Goal: Task Accomplishment & Management: Use online tool/utility

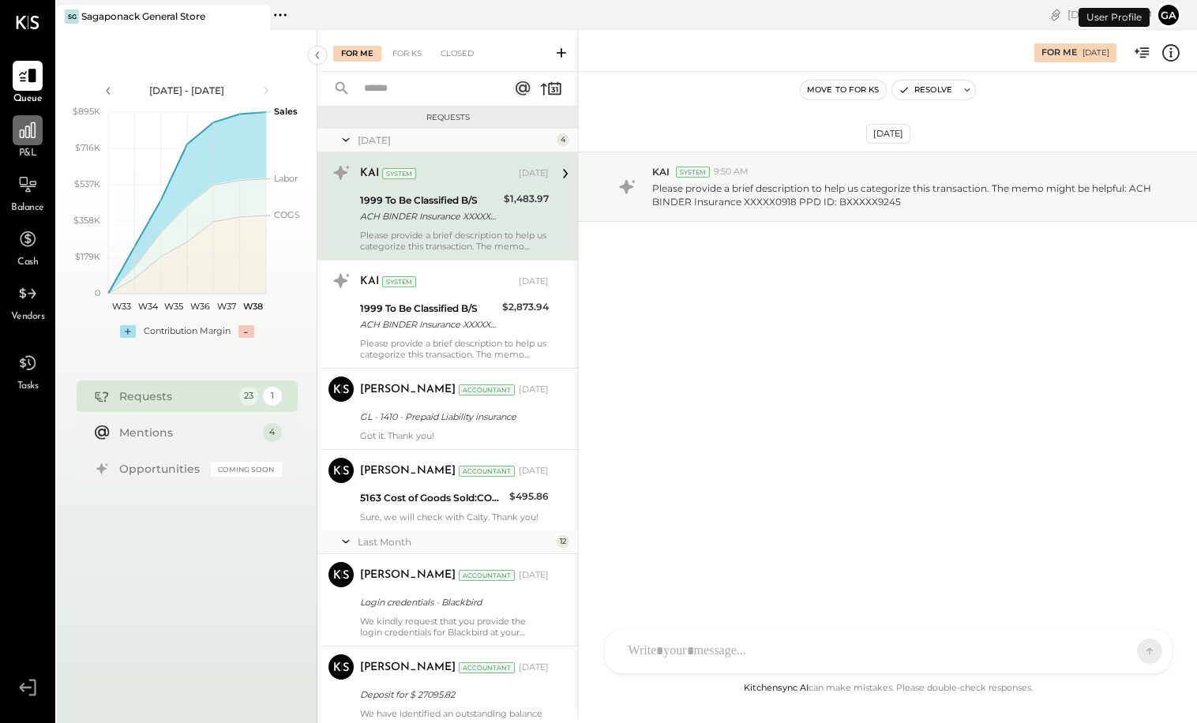
click at [22, 133] on icon at bounding box center [27, 130] width 21 height 21
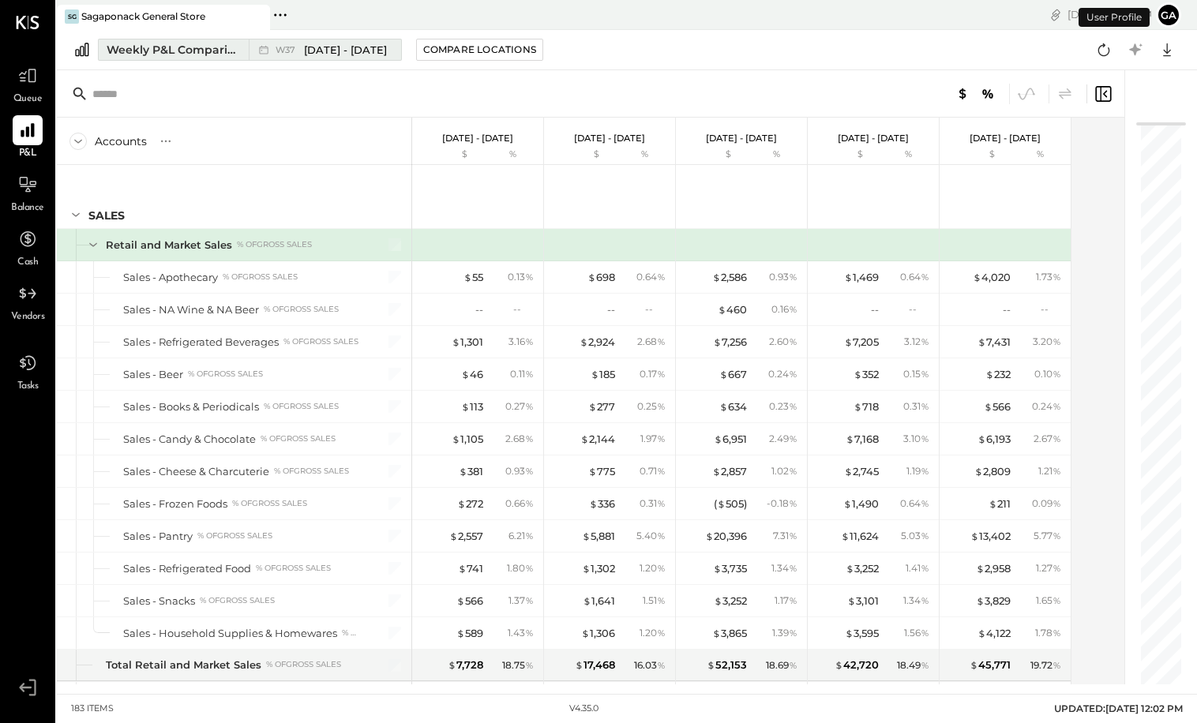
click at [332, 47] on span "[DATE] - [DATE]" at bounding box center [345, 50] width 83 height 15
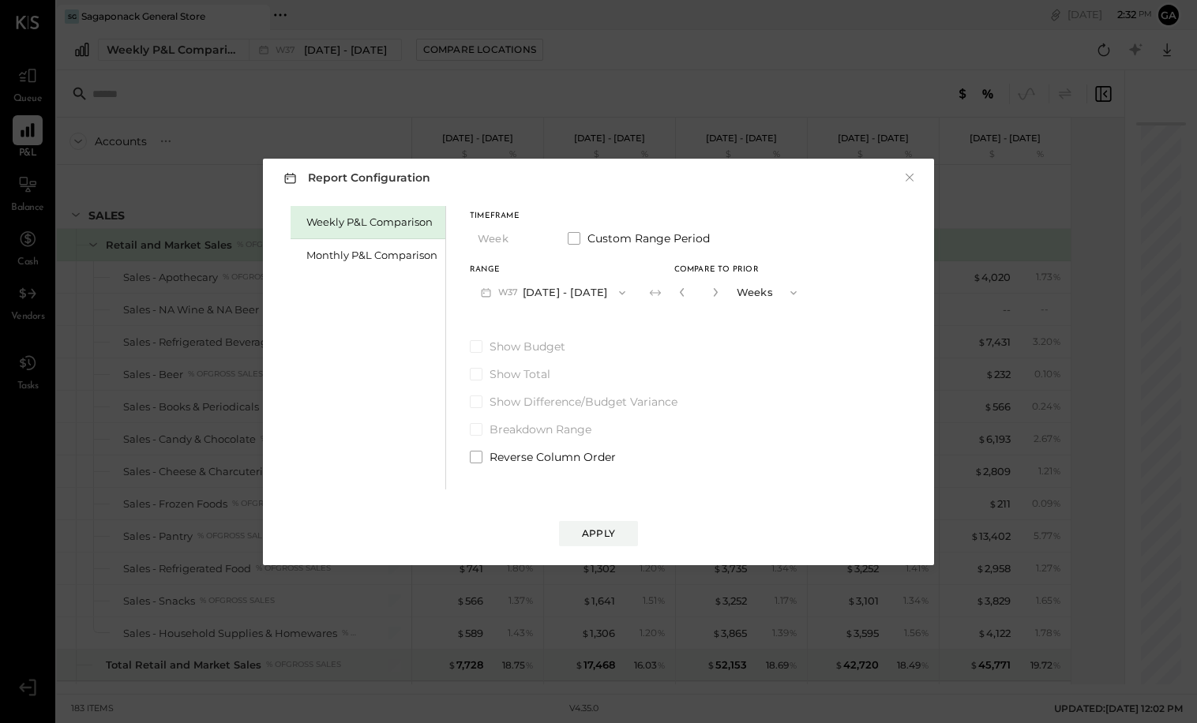
click at [425, 19] on div "Report Configuration × Weekly P&L Comparison Monthly P&L Comparison Timeframe W…" at bounding box center [598, 361] width 1197 height 723
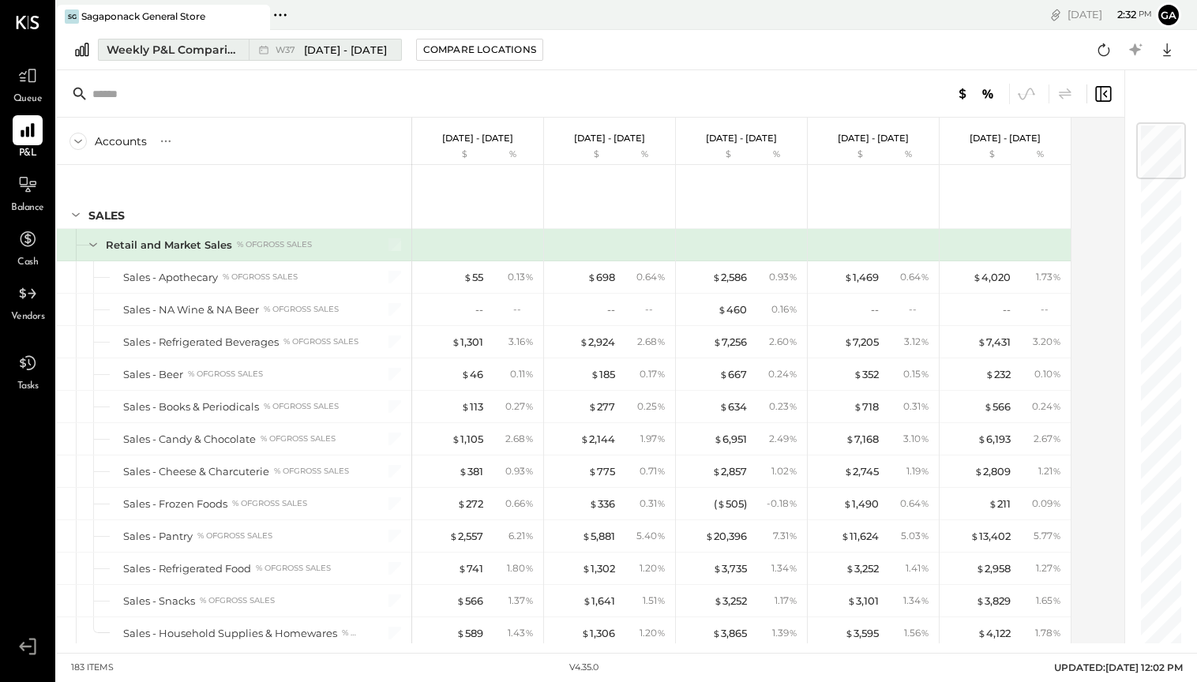
click at [332, 51] on span "[DATE] - [DATE]" at bounding box center [345, 50] width 83 height 15
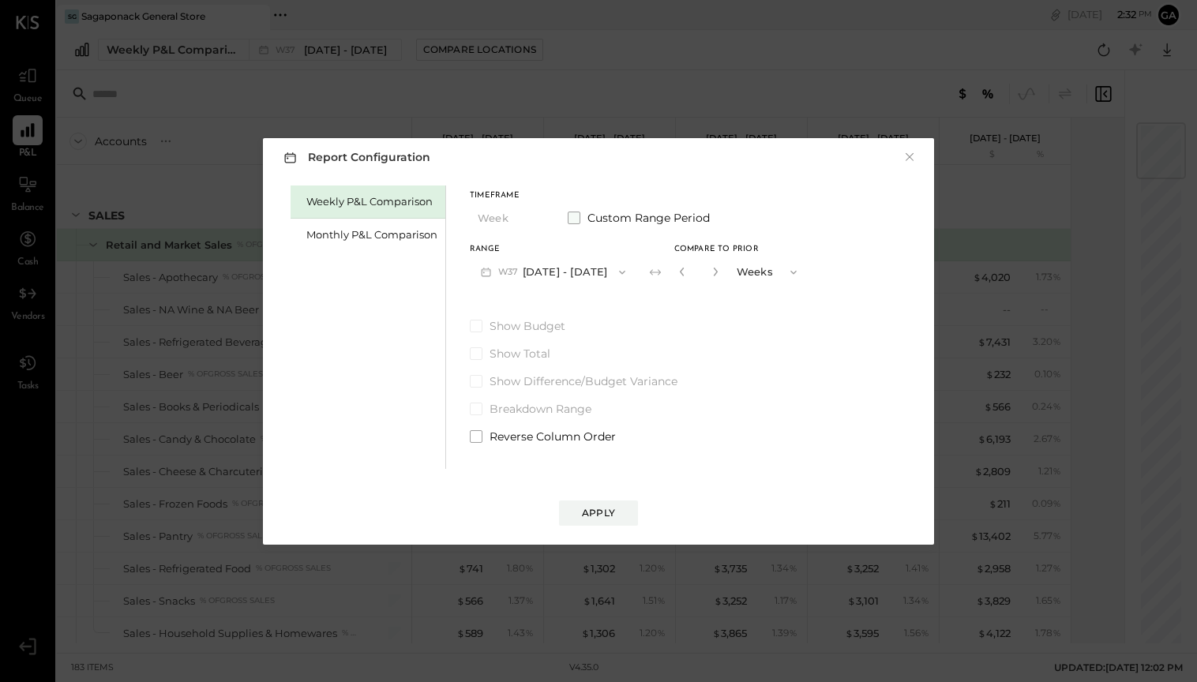
click at [572, 217] on span at bounding box center [574, 218] width 13 height 13
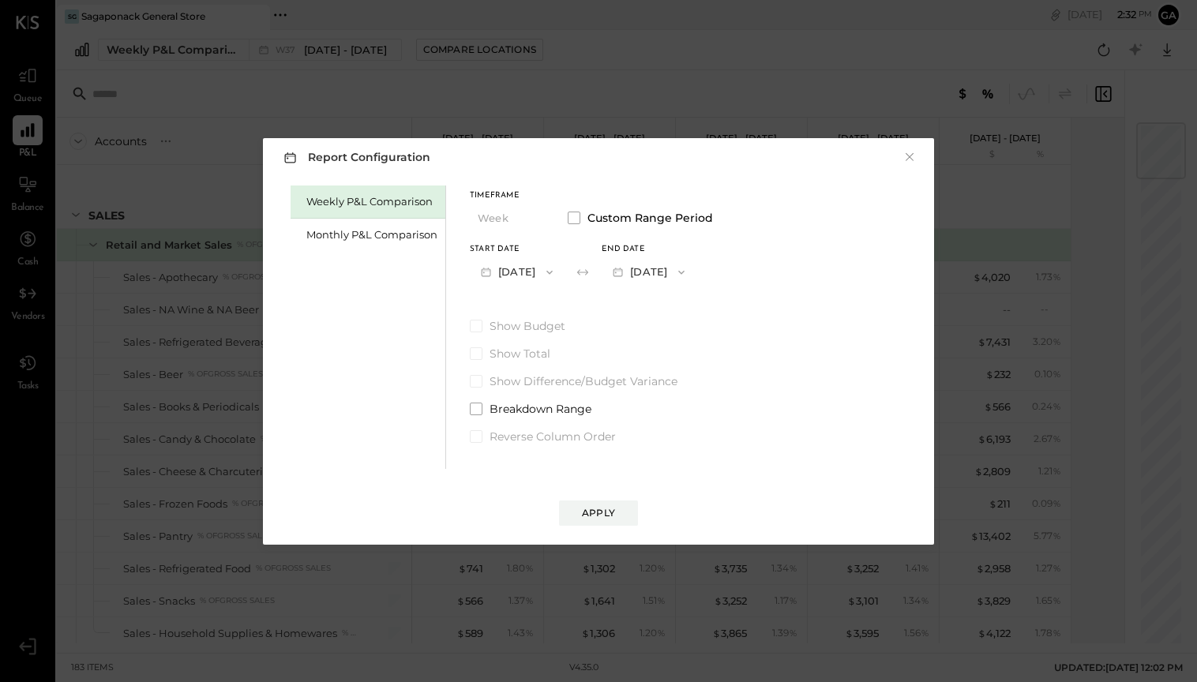
click at [506, 275] on button "[DATE]" at bounding box center [517, 271] width 94 height 29
click at [522, 422] on span "[DATE]" at bounding box center [505, 420] width 33 height 13
click at [500, 265] on button "[DATE]" at bounding box center [517, 271] width 94 height 29
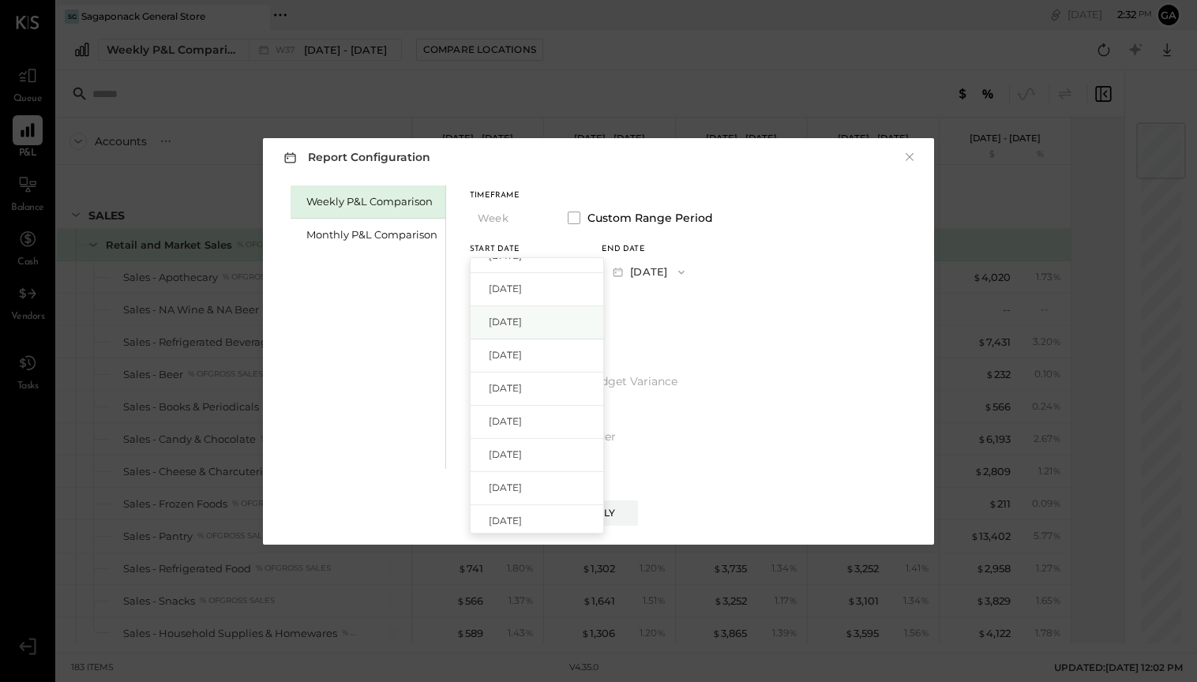
click at [520, 319] on span "[DATE]" at bounding box center [505, 321] width 33 height 13
click at [680, 270] on button "[DATE]" at bounding box center [649, 271] width 94 height 29
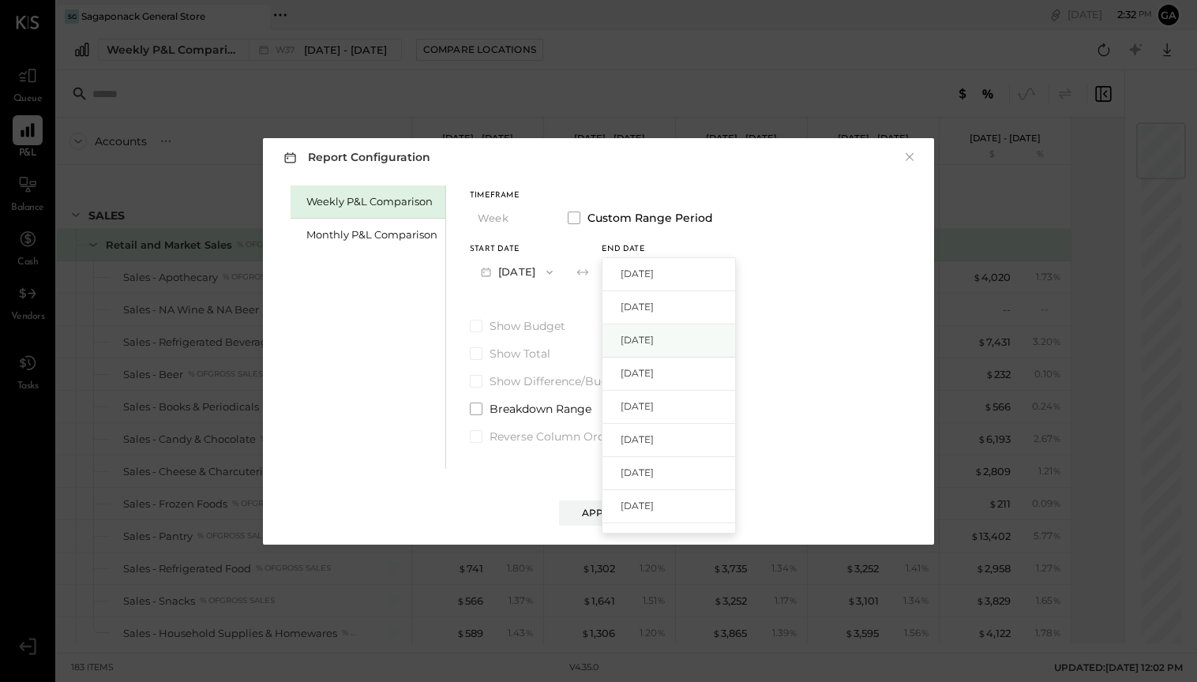
click at [699, 334] on div "[DATE]" at bounding box center [668, 340] width 133 height 33
click at [594, 510] on div "Apply" at bounding box center [598, 512] width 33 height 13
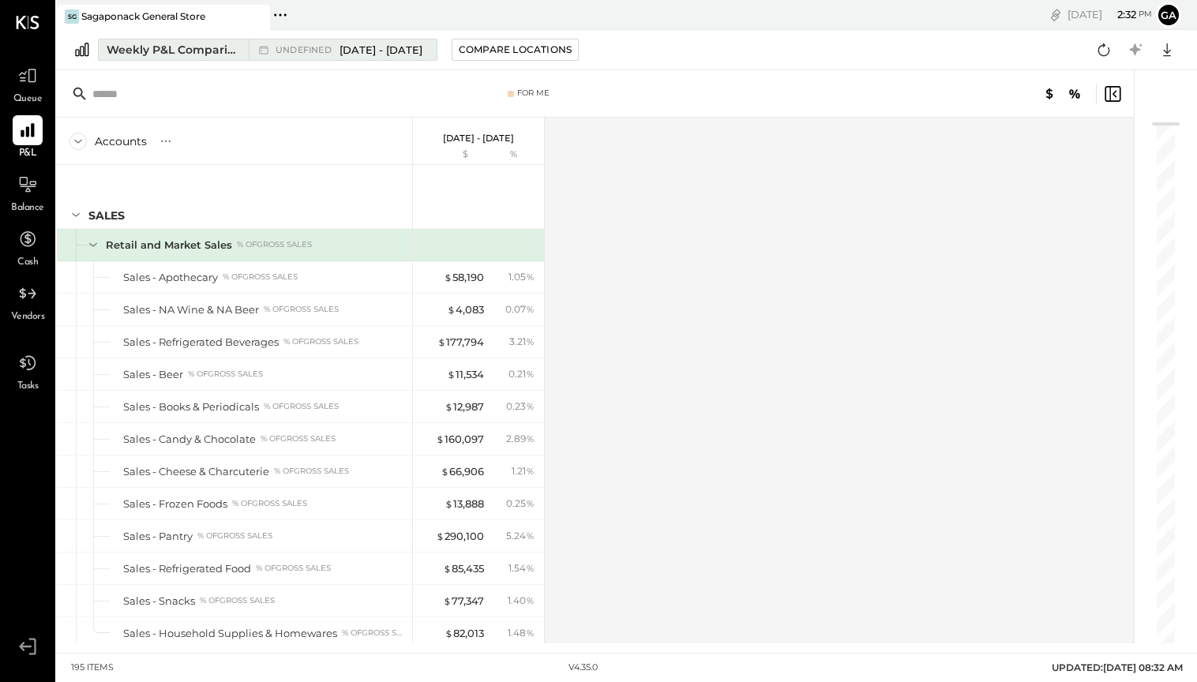
click at [187, 50] on div "Weekly P&L Comparison" at bounding box center [173, 50] width 133 height 16
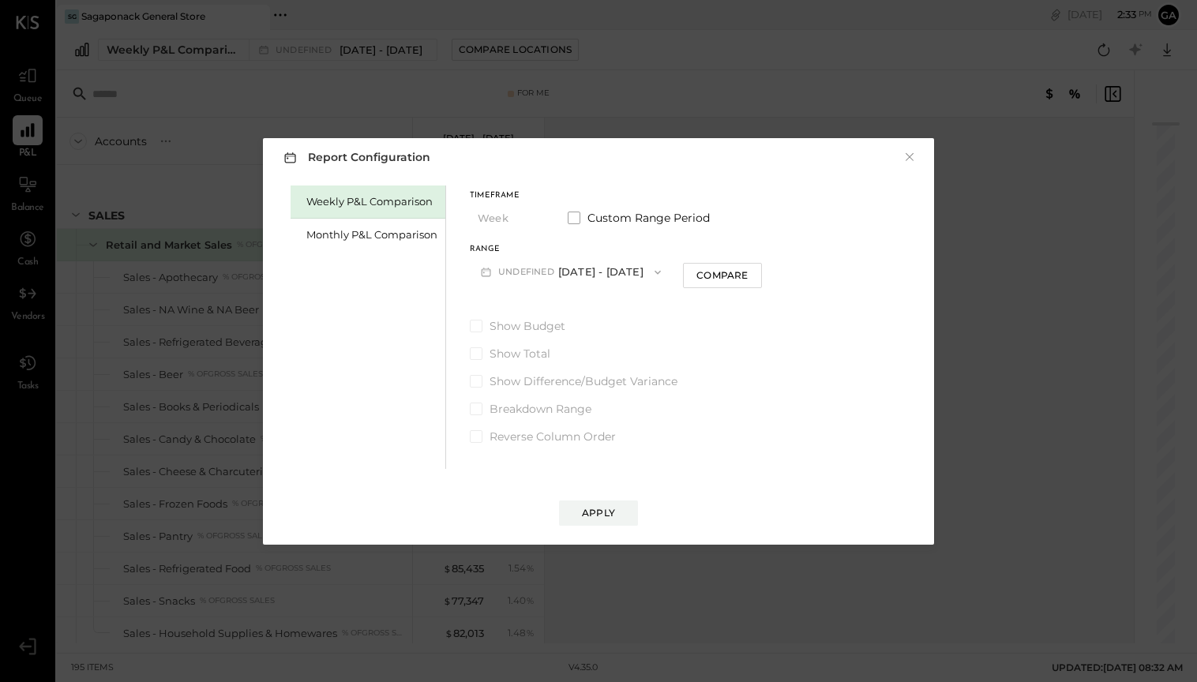
click at [660, 275] on button "undefined [DATE] - [DATE]" at bounding box center [571, 271] width 202 height 29
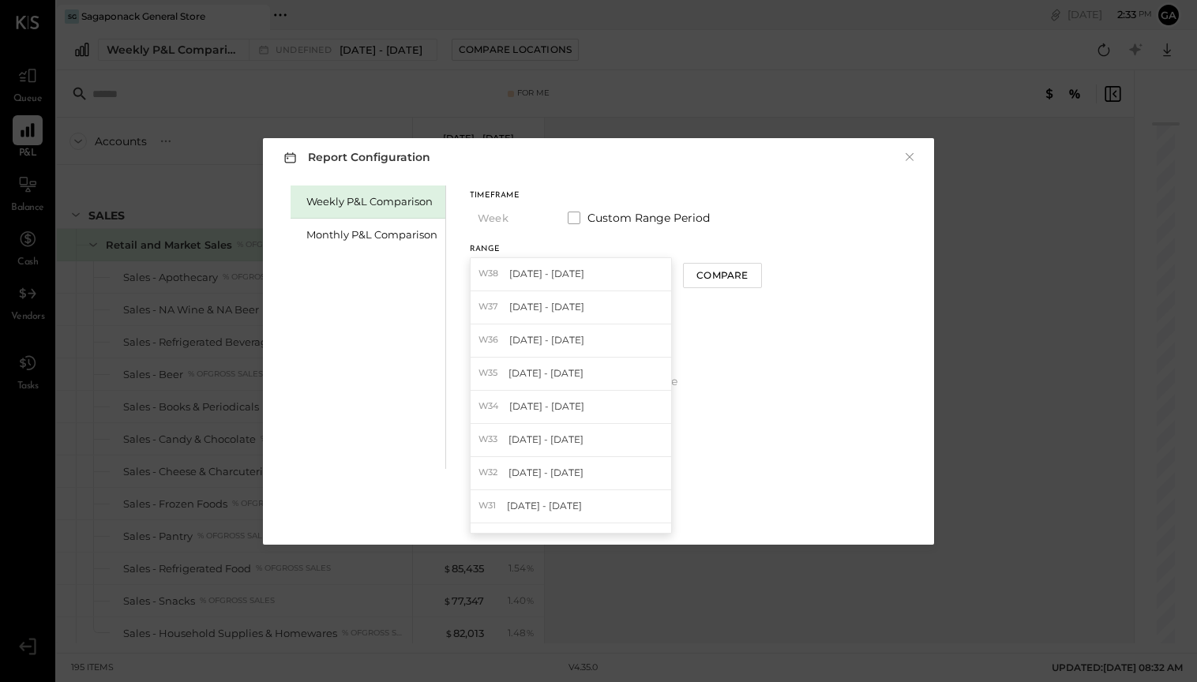
click at [672, 246] on div "Range" at bounding box center [571, 249] width 202 height 8
click at [588, 233] on div "Timeframe Week Custom Range Period Range undefined [DATE] - [DATE] W38 [DATE] -…" at bounding box center [616, 239] width 292 height 95
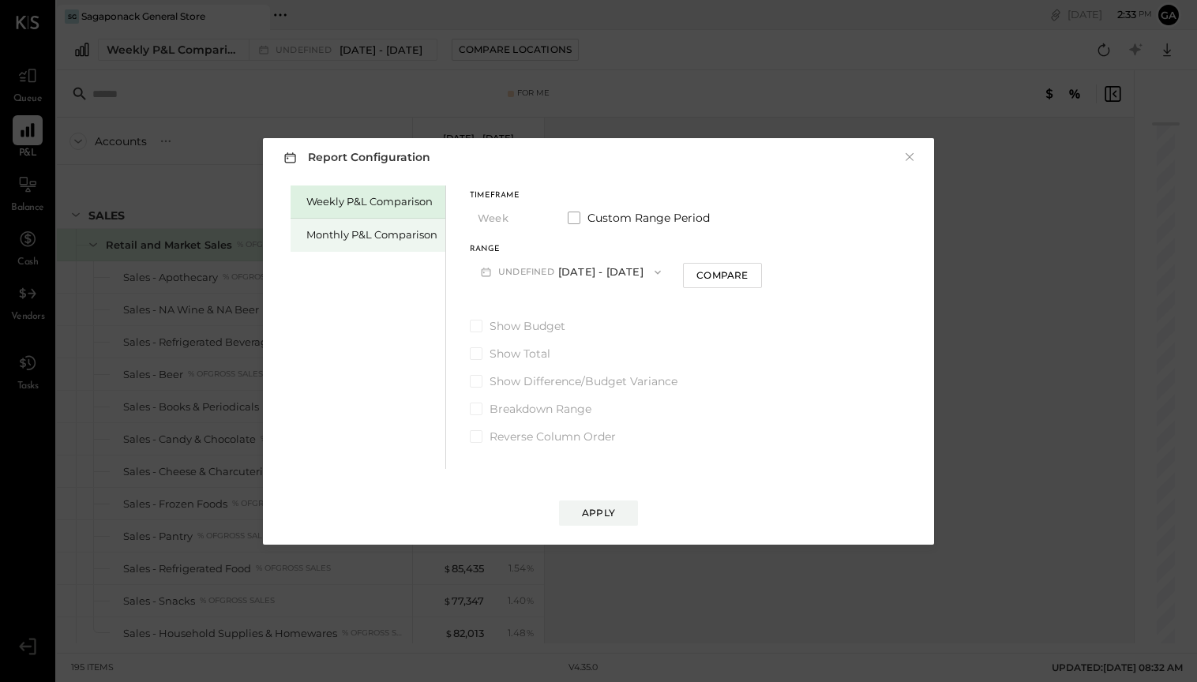
click at [336, 239] on div "Monthly P&L Comparison" at bounding box center [371, 234] width 131 height 15
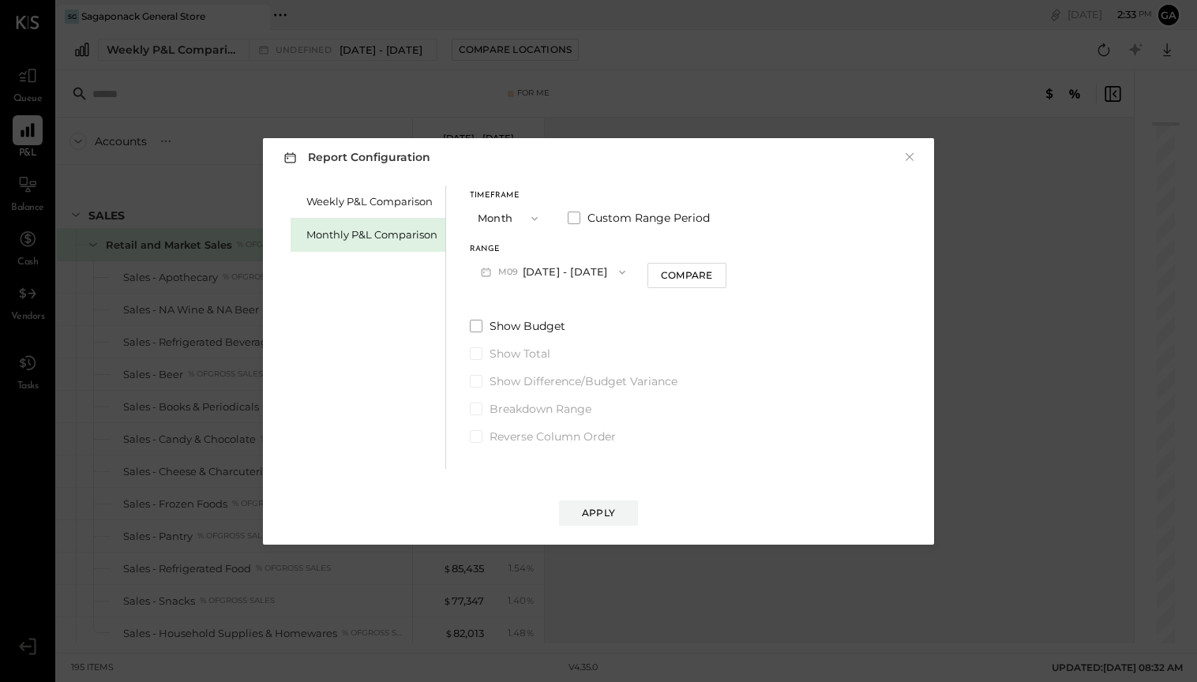
click at [536, 217] on icon "button" at bounding box center [534, 218] width 6 height 4
click at [382, 326] on div "Weekly P&L Comparison Monthly P&L Comparison" at bounding box center [368, 327] width 156 height 283
click at [552, 272] on button "M09 [DATE] - [DATE]" at bounding box center [553, 271] width 167 height 29
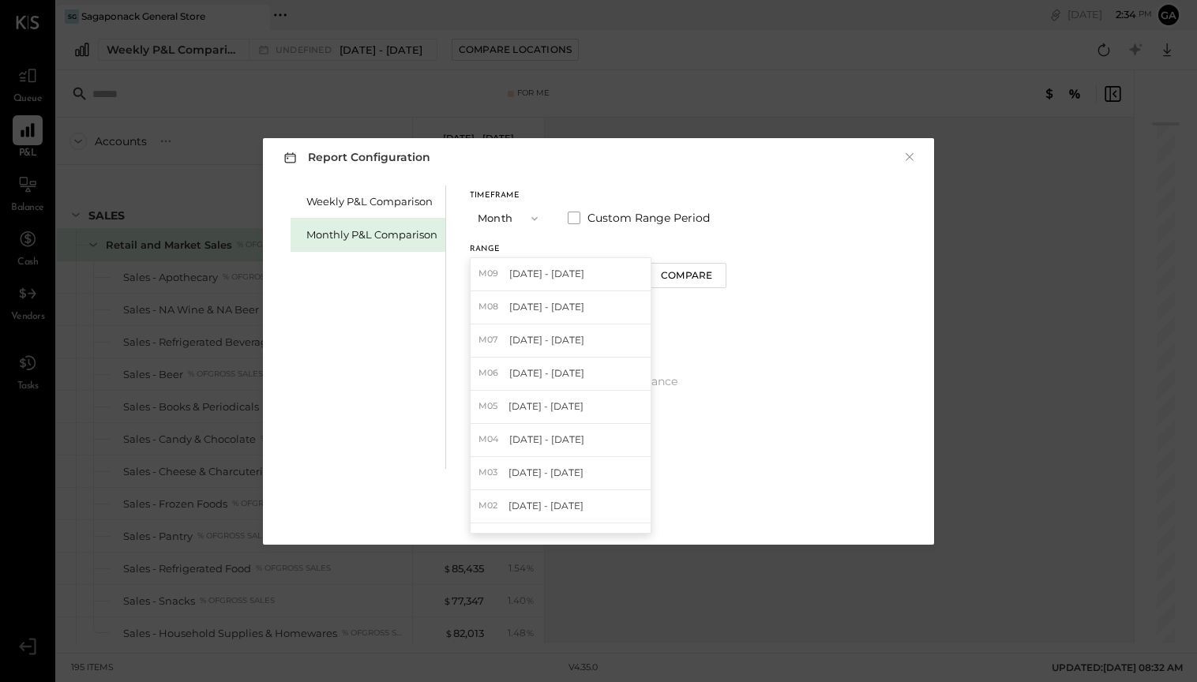
click at [552, 272] on span "[DATE] - [DATE]" at bounding box center [546, 273] width 75 height 13
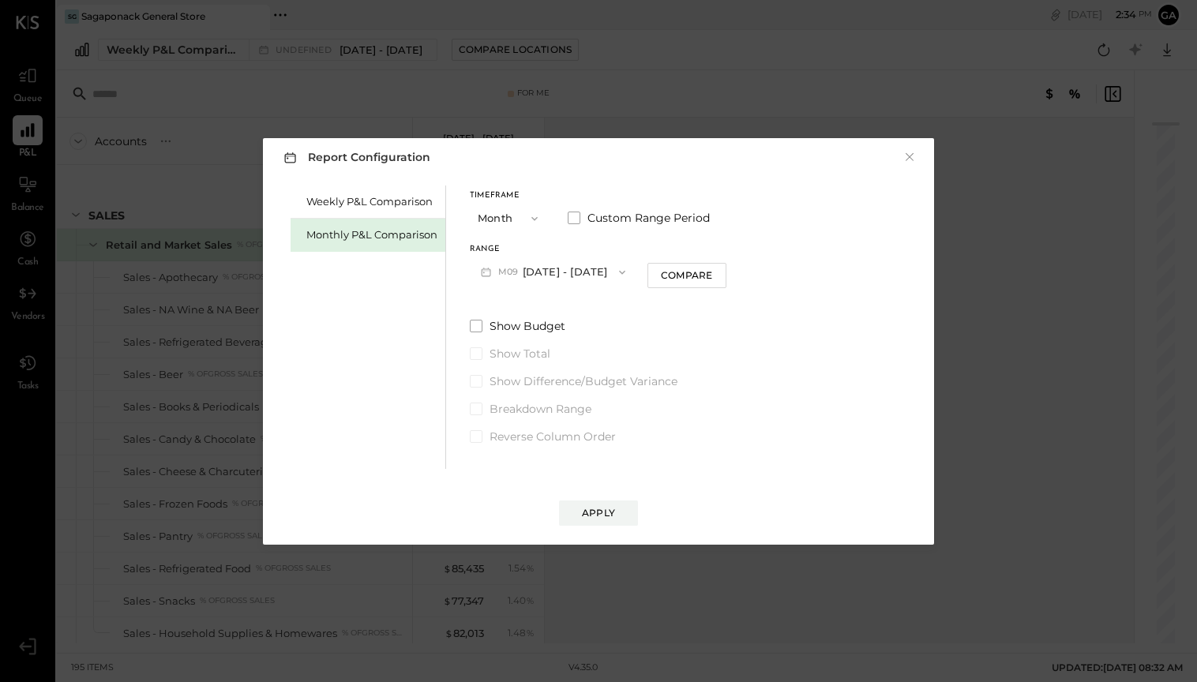
click at [592, 264] on button "M09 [DATE] - [DATE]" at bounding box center [553, 271] width 167 height 29
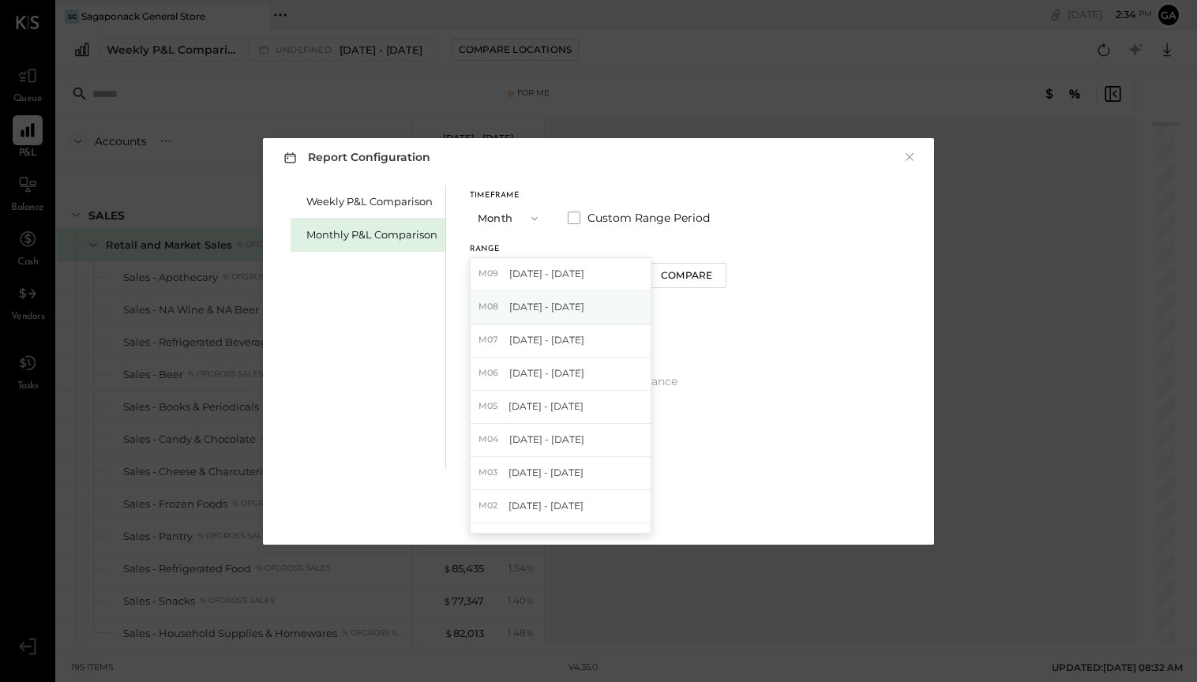
click at [558, 310] on span "[DATE] - [DATE]" at bounding box center [546, 306] width 75 height 13
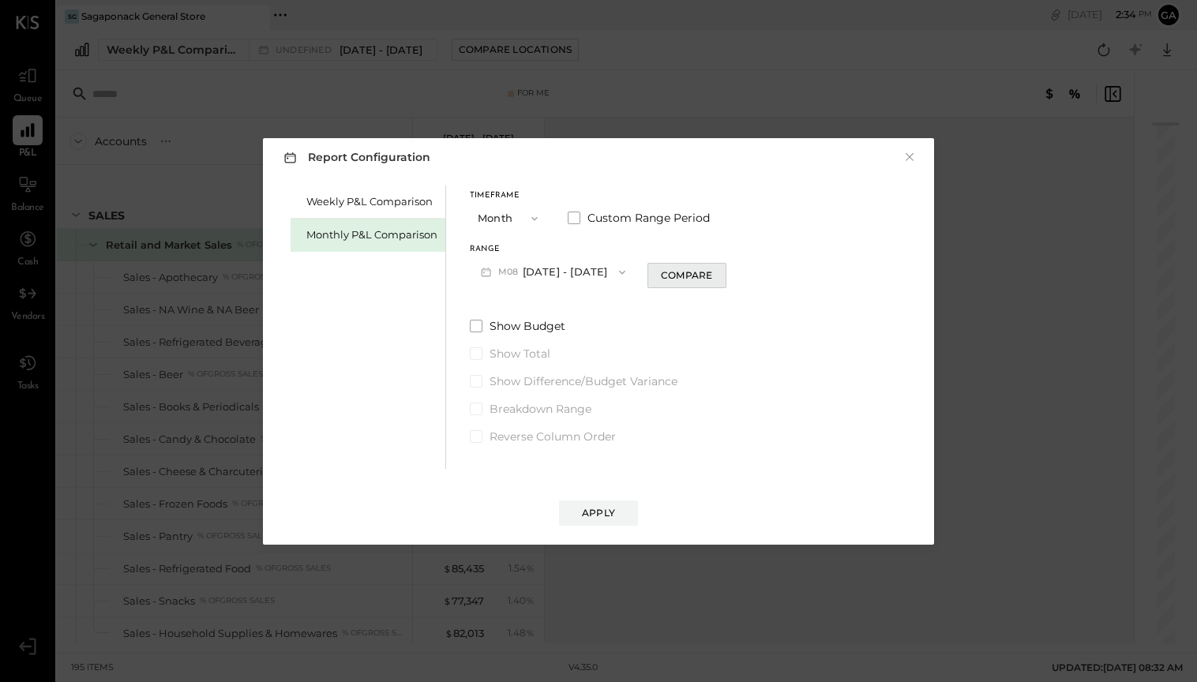
click at [664, 273] on div "Compare" at bounding box center [686, 274] width 51 height 13
click at [691, 269] on input "*" at bounding box center [698, 272] width 21 height 26
drag, startPoint x: 691, startPoint y: 271, endPoint x: 706, endPoint y: 271, distance: 15.0
click at [706, 271] on div "*" at bounding box center [698, 271] width 49 height 29
click at [743, 272] on button "Months" at bounding box center [768, 271] width 79 height 29
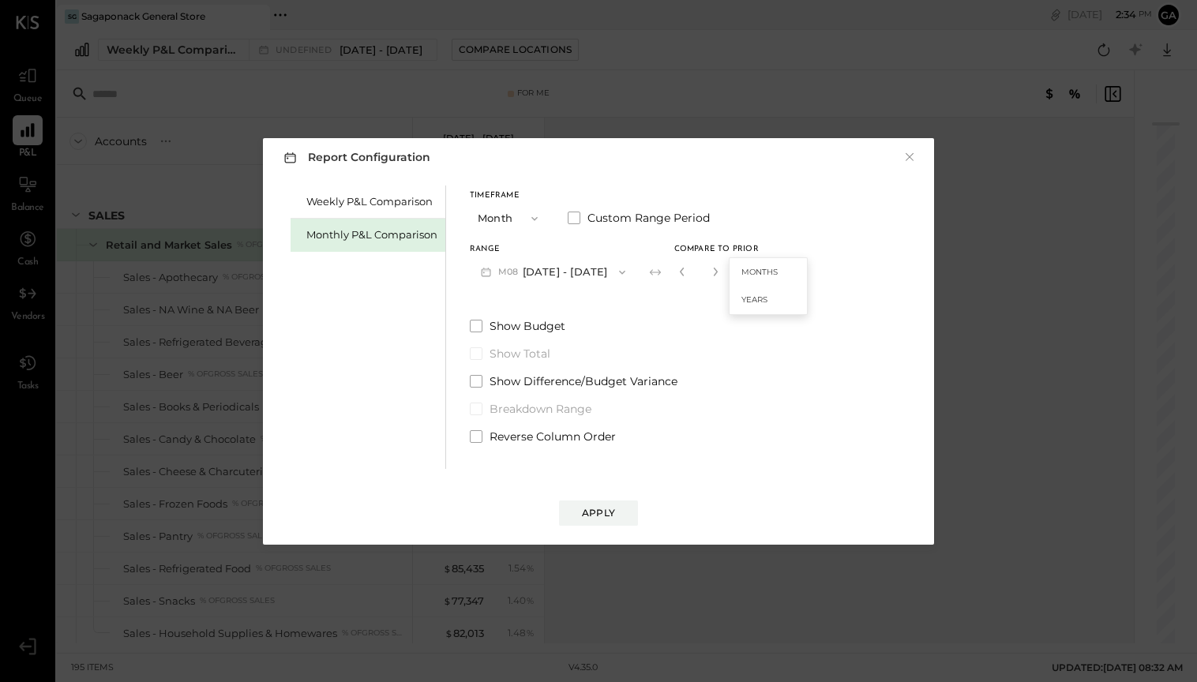
click at [676, 298] on div "Timeframe Month Custom Range Period Range M08 [DATE] - [DATE] Compare to Prior …" at bounding box center [639, 315] width 338 height 259
drag, startPoint x: 698, startPoint y: 270, endPoint x: 670, endPoint y: 270, distance: 27.6
click at [674, 270] on div "*" at bounding box center [698, 271] width 49 height 29
click at [741, 312] on div "Timeframe Month Custom Range Period Range M08 [DATE] - [DATE] Compare to Prior …" at bounding box center [639, 315] width 338 height 259
click at [713, 274] on icon "button" at bounding box center [715, 272] width 4 height 9
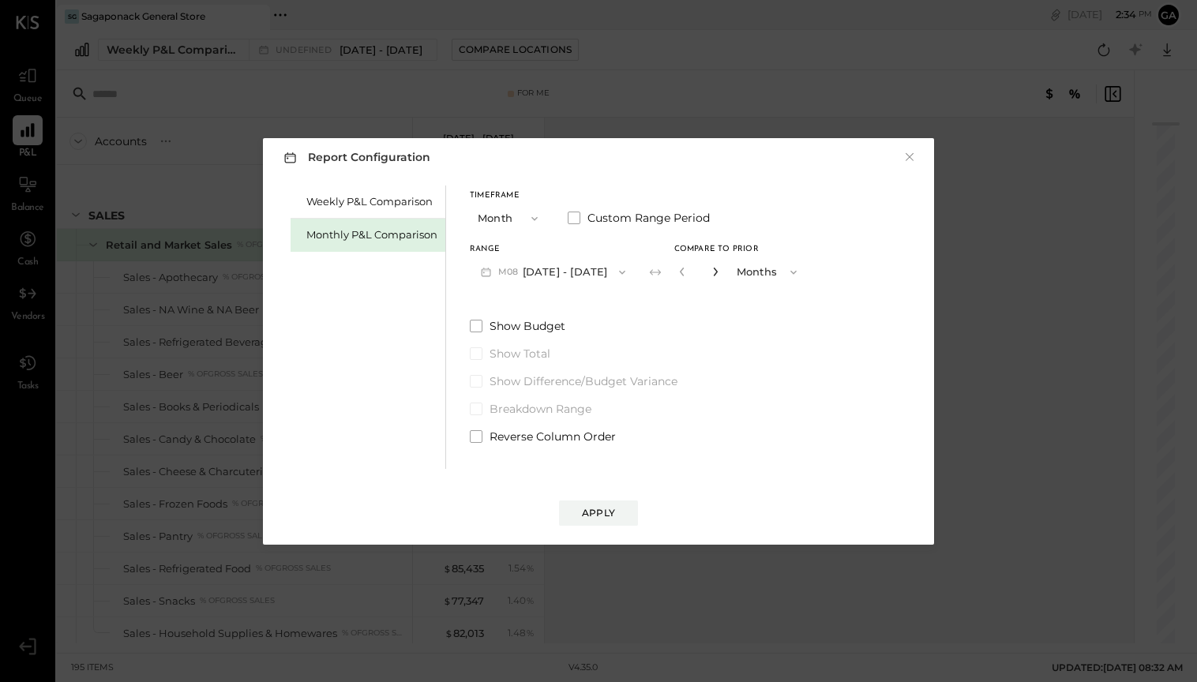
click at [713, 274] on icon "button" at bounding box center [715, 272] width 4 height 9
click at [677, 273] on icon "button" at bounding box center [681, 271] width 9 height 9
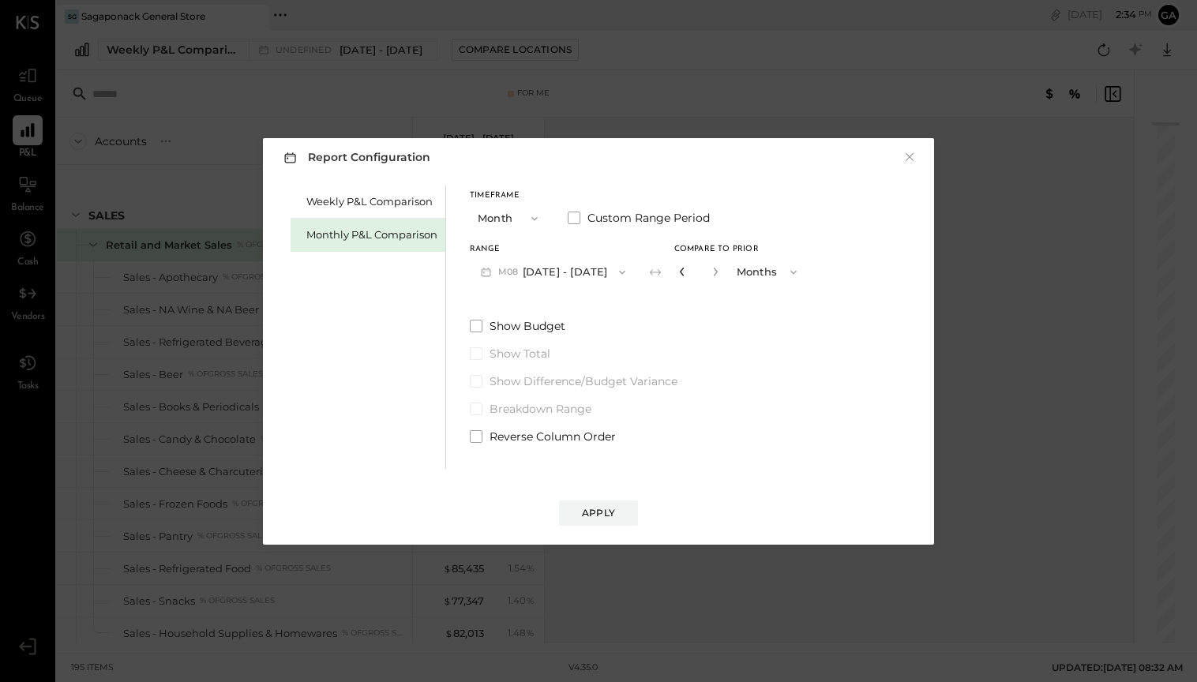
click at [677, 273] on icon "button" at bounding box center [681, 271] width 9 height 9
click at [713, 269] on icon "button" at bounding box center [715, 272] width 4 height 9
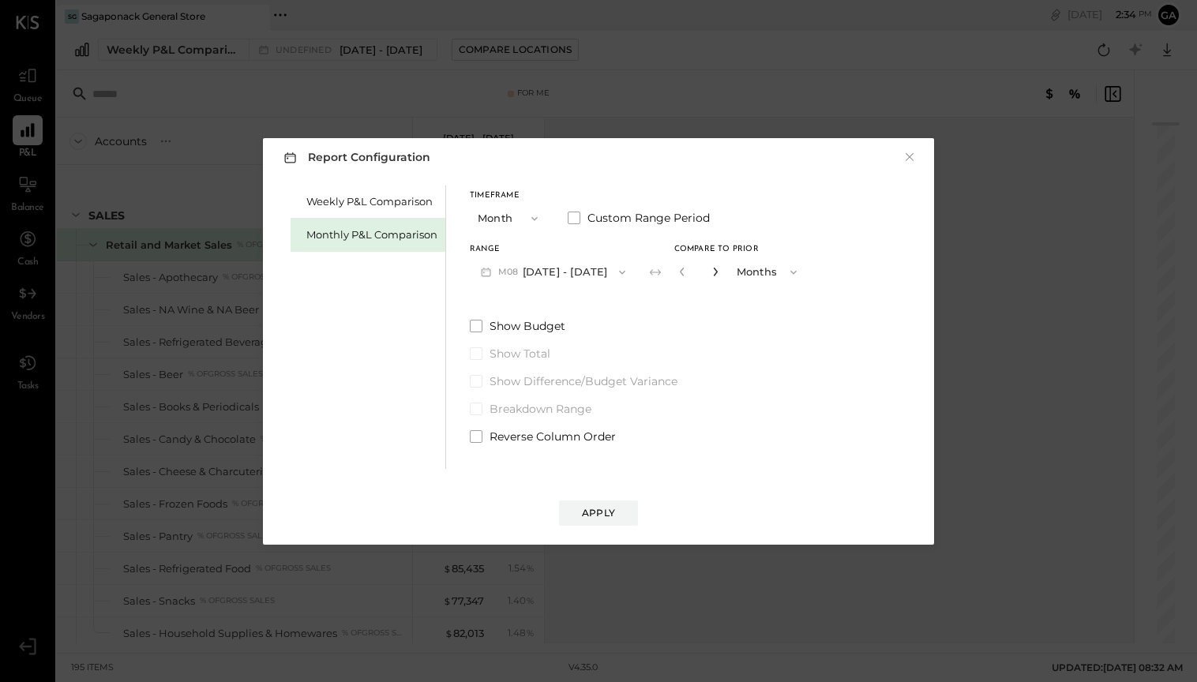
click at [713, 269] on icon "button" at bounding box center [715, 272] width 4 height 9
type input "*"
click at [595, 514] on div "Apply" at bounding box center [598, 512] width 33 height 13
